Goal: Find specific fact: Find specific fact

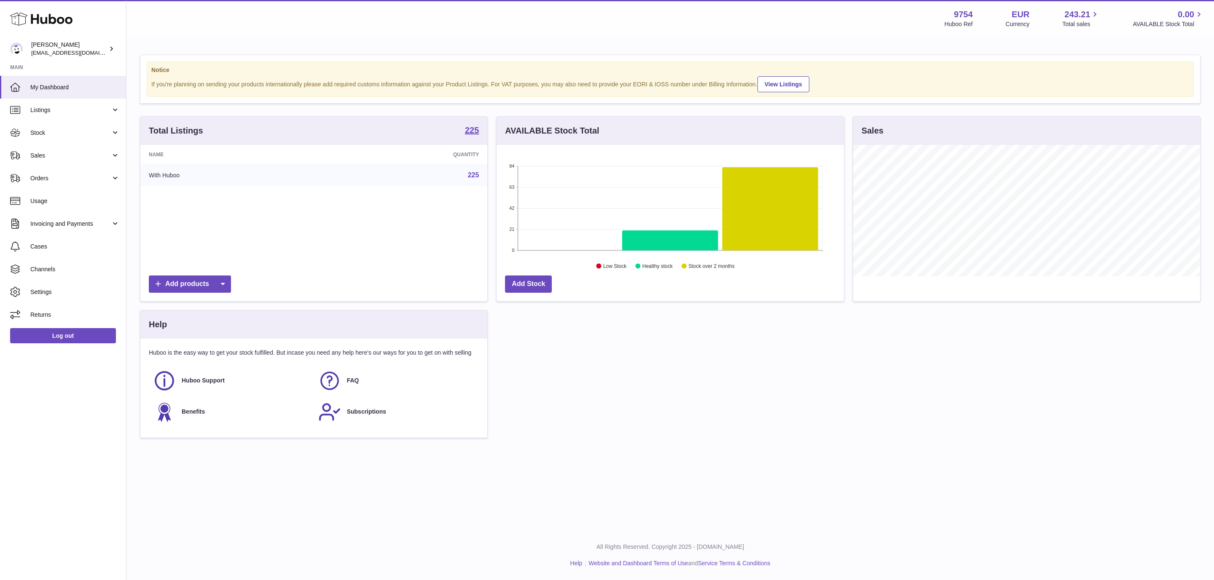
scroll to position [131, 346]
click at [44, 154] on span "Sales" at bounding box center [70, 156] width 80 height 8
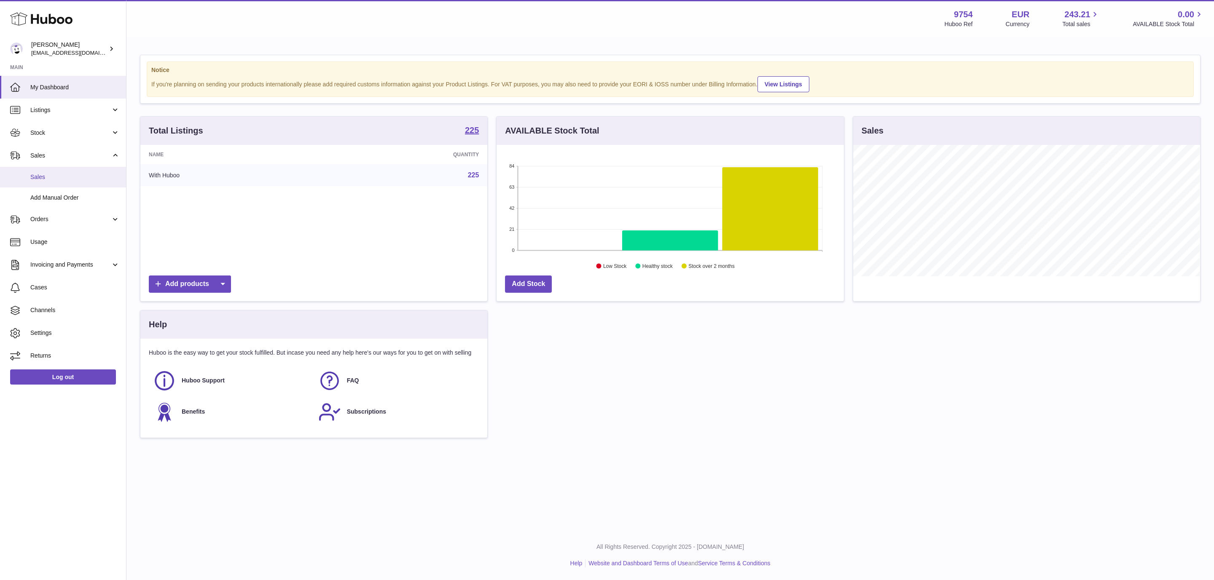
click at [48, 180] on span "Sales" at bounding box center [74, 177] width 89 height 8
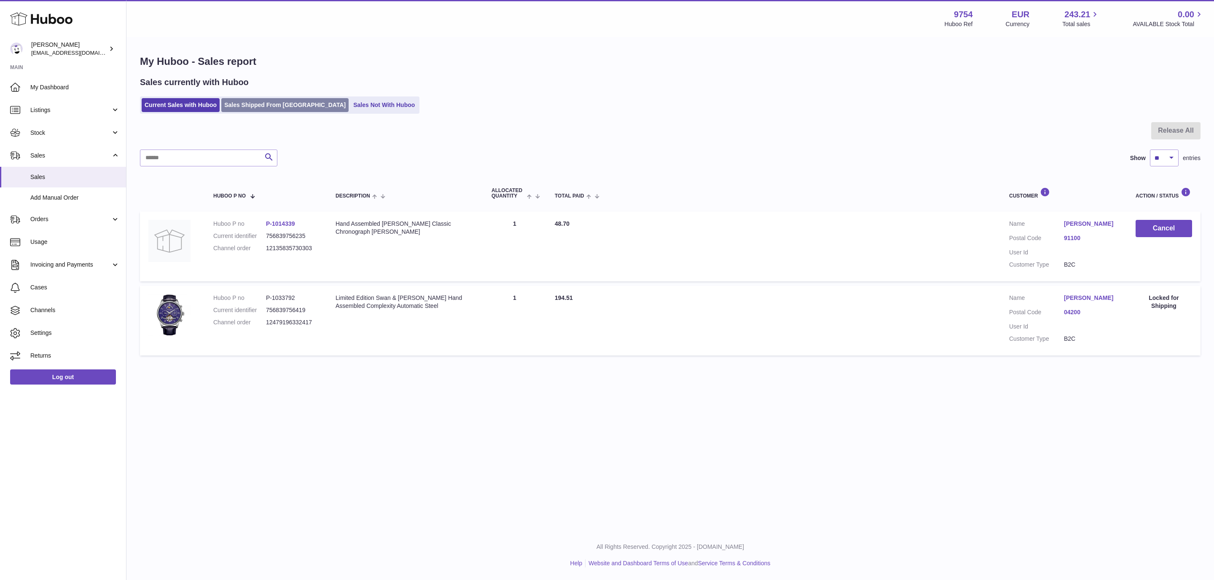
click at [290, 106] on link "Sales Shipped From [GEOGRAPHIC_DATA]" at bounding box center [284, 105] width 127 height 14
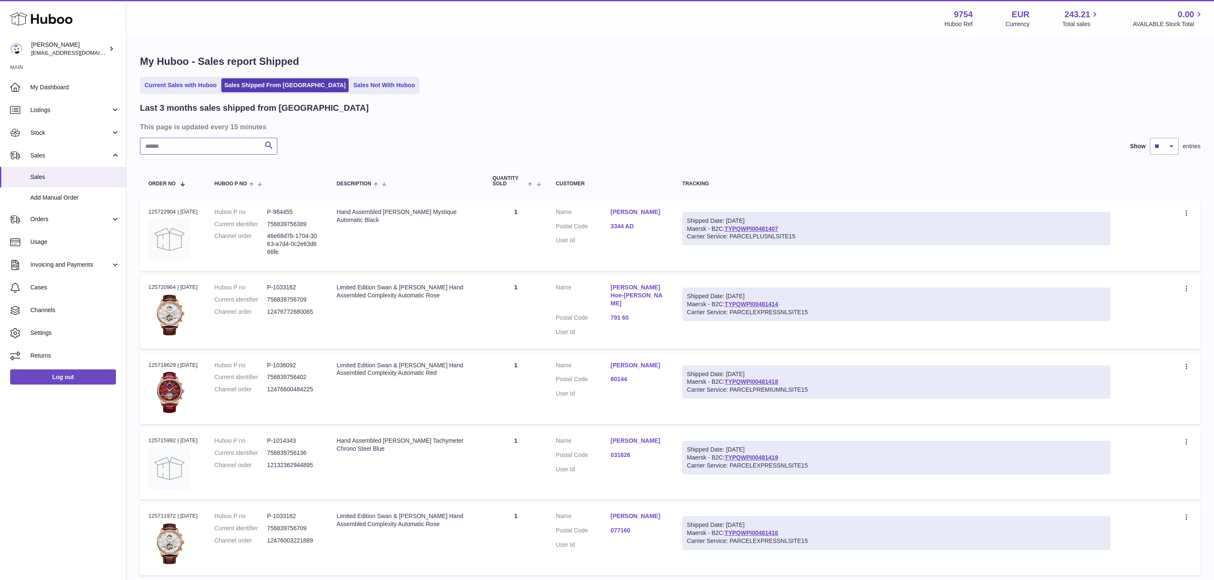
click at [223, 148] on input "text" at bounding box center [208, 146] width 137 height 17
paste input "*******"
type input "*******"
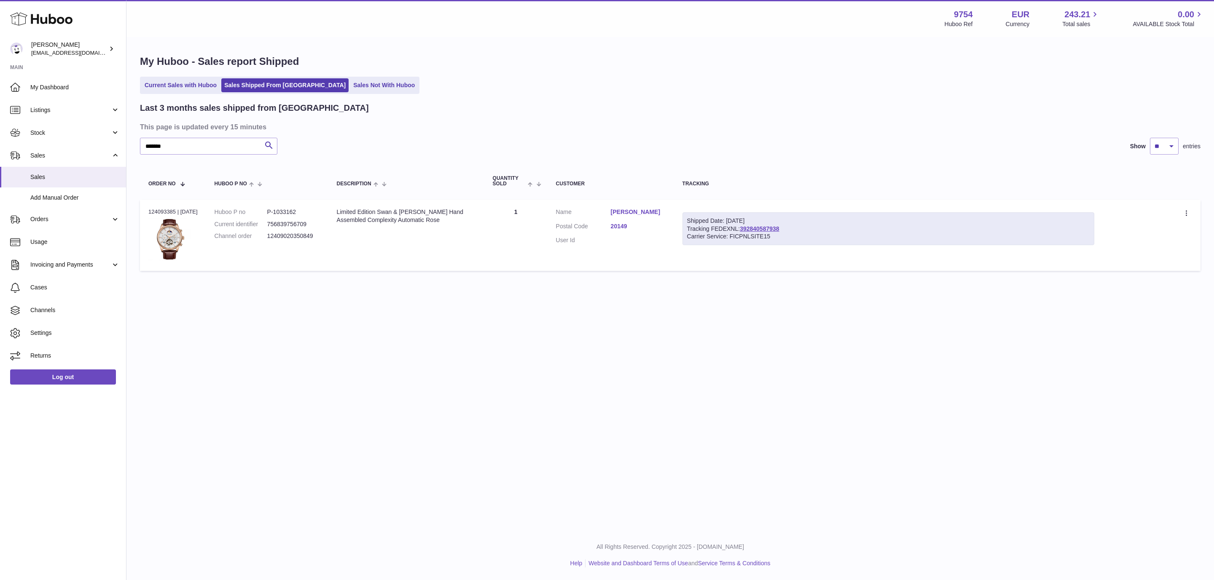
drag, startPoint x: 419, startPoint y: 221, endPoint x: 338, endPoint y: 212, distance: 80.6
click at [338, 212] on td "Description Limited Edition Swan & Edgar Hand Assembled Complexity Automatic Ro…" at bounding box center [406, 235] width 156 height 71
copy div "Limited Edition Swan & Edgar Hand Assembled Complexity Automatic Rose"
click at [637, 211] on link "Isabella Puccini" at bounding box center [638, 212] width 55 height 8
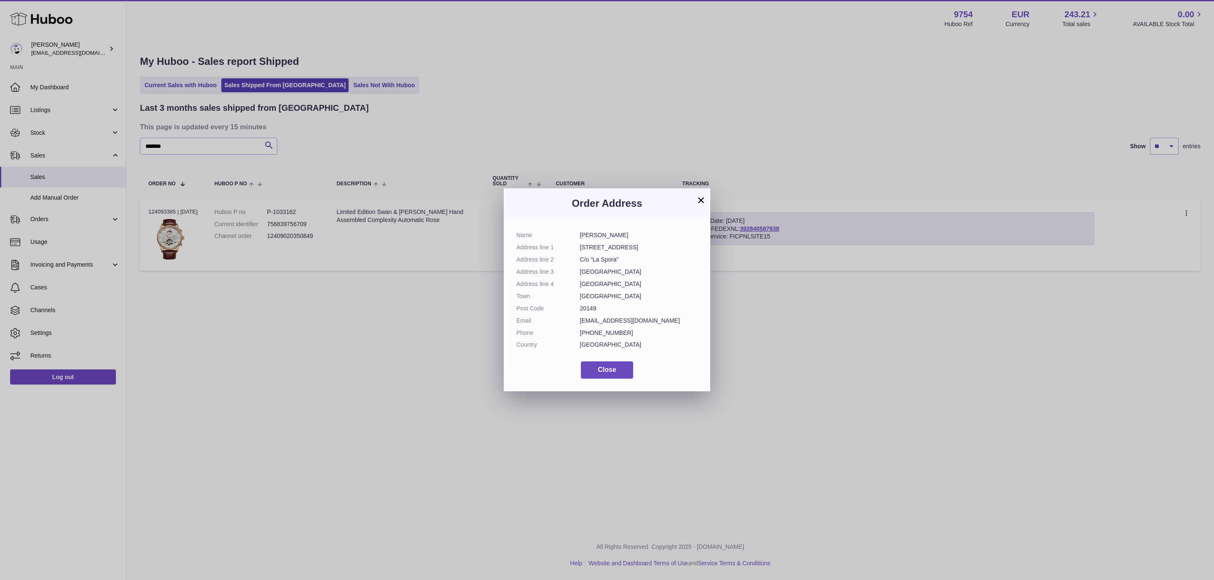
drag, startPoint x: 626, startPoint y: 239, endPoint x: 579, endPoint y: 239, distance: 46.8
click at [579, 239] on dl "Name Isabella Puccini Address line 1 Via Marghera 10 Address line 2 C/o “La Spo…" at bounding box center [606, 292] width 181 height 122
copy dl "Isabella Puccini"
drag, startPoint x: 624, startPoint y: 249, endPoint x: 580, endPoint y: 254, distance: 44.1
click at [580, 254] on dl "Name Isabella Puccini Address line 1 Via Marghera 10 Address line 2 C/o “La Spo…" at bounding box center [606, 292] width 181 height 122
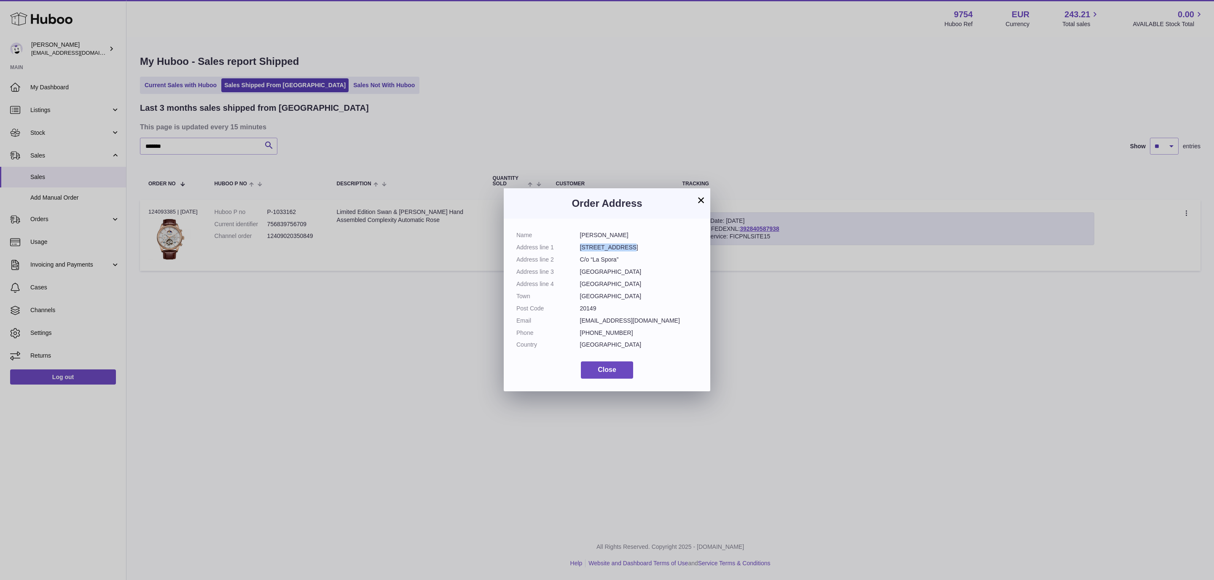
copy dd "Via Marghera 10"
click at [589, 273] on dd "Milano" at bounding box center [639, 272] width 118 height 8
copy dd "Milano"
click at [582, 304] on dl "Name Isabella Puccini Address line 1 Via Marghera 10 Address line 2 C/o “La Spo…" at bounding box center [606, 292] width 181 height 122
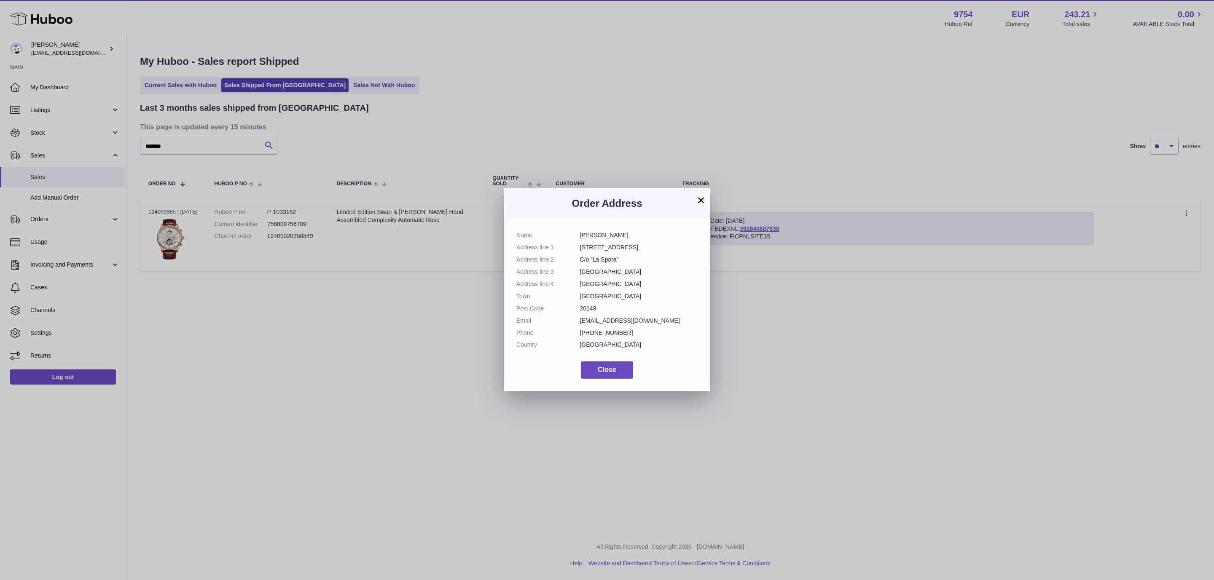
click at [582, 304] on dl "Name Isabella Puccini Address line 1 Via Marghera 10 Address line 2 C/o “La Spo…" at bounding box center [606, 292] width 181 height 122
copy dd "20149"
